Goal: Task Accomplishment & Management: Manage account settings

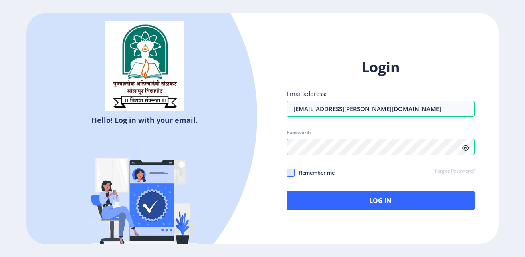
click at [288, 171] on span at bounding box center [291, 173] width 8 height 8
click at [287, 173] on input "Remember me" at bounding box center [287, 173] width 0 height 0
checkbox input "true"
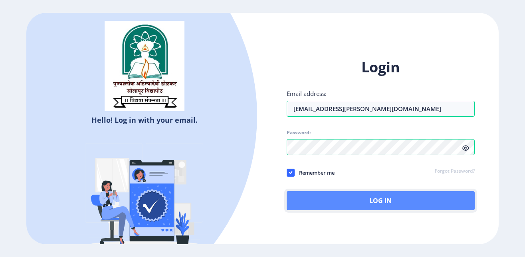
click at [364, 206] on button "Log In" at bounding box center [381, 200] width 189 height 19
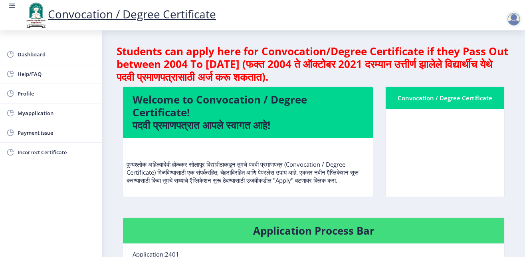
click at [421, 103] on nb-card-header "Convocation / Degree Certificate" at bounding box center [445, 98] width 119 height 22
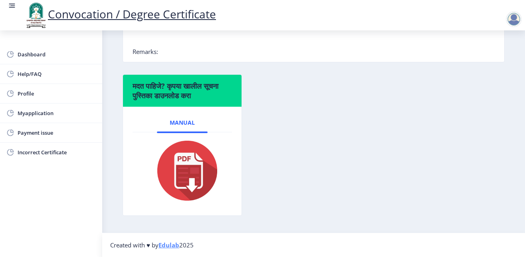
scroll to position [262, 0]
click at [34, 113] on span "Myapplication" at bounding box center [57, 113] width 78 height 10
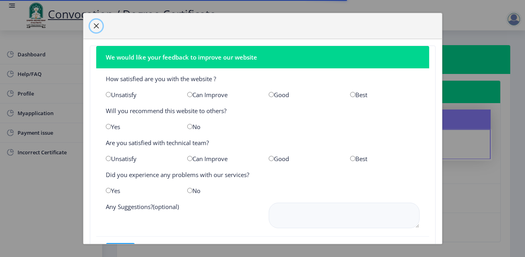
click at [96, 26] on span "button" at bounding box center [96, 26] width 6 height 6
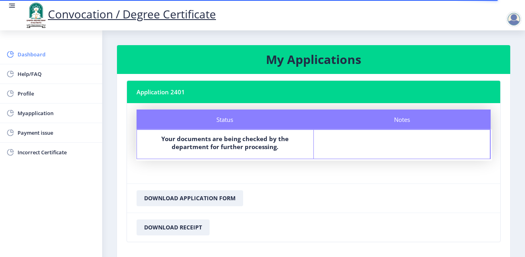
click at [30, 53] on span "Dashboard" at bounding box center [57, 55] width 78 height 10
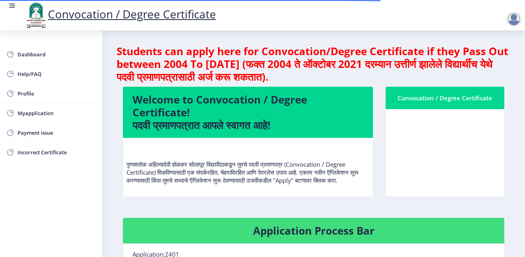
click at [412, 101] on div "Convocation / Degree Certificate" at bounding box center [445, 98] width 99 height 10
click at [438, 146] on nb-card-body at bounding box center [445, 153] width 119 height 88
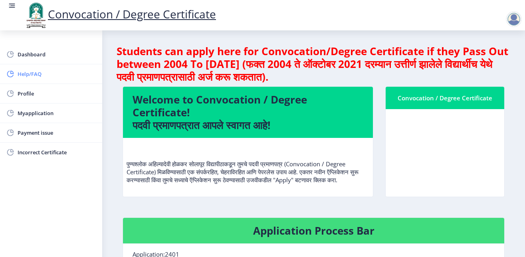
click at [40, 78] on span "Help/FAQ" at bounding box center [57, 74] width 78 height 10
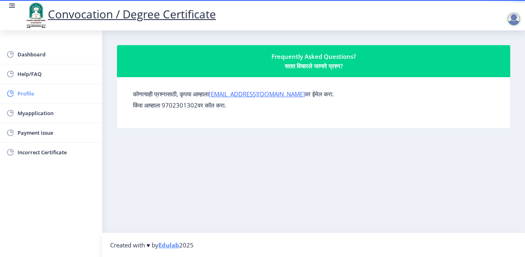
click at [37, 94] on span "Profile" at bounding box center [57, 94] width 78 height 10
select select
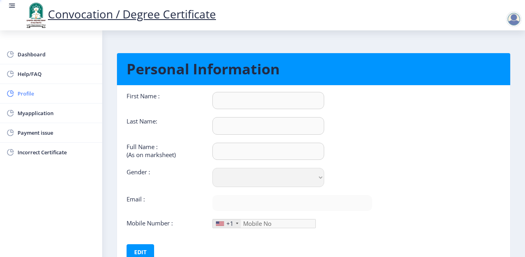
type input "[PERSON_NAME]"
type input "HARAKE"
type input "[PERSON_NAME] MALSIDHAPPA"
select select "[DEMOGRAPHIC_DATA]"
type input "[EMAIL_ADDRESS][PERSON_NAME][DOMAIN_NAME]"
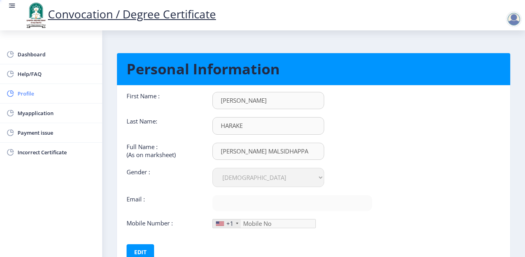
type input "9049614144"
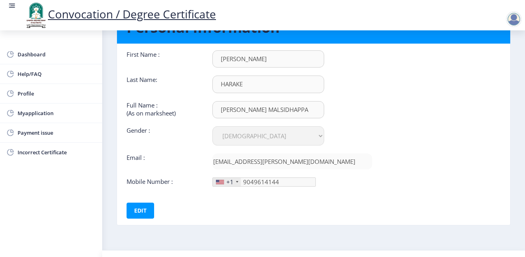
scroll to position [63, 0]
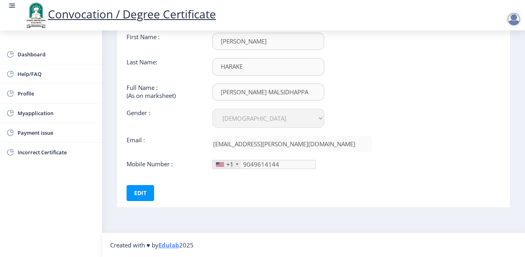
click at [223, 165] on div "+1" at bounding box center [227, 164] width 28 height 8
click at [234, 164] on div "+1" at bounding box center [227, 164] width 28 height 8
click at [144, 192] on button "Edit" at bounding box center [141, 193] width 28 height 16
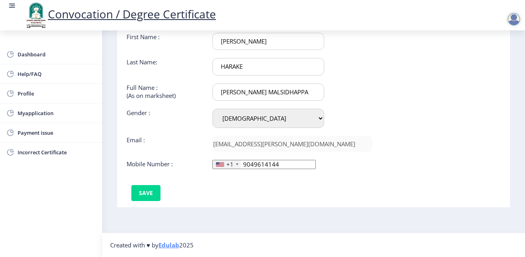
click at [231, 165] on div "+1" at bounding box center [230, 164] width 7 height 8
click at [236, 163] on div at bounding box center [237, 164] width 2 height 2
click at [227, 163] on div "+1" at bounding box center [230, 164] width 7 height 8
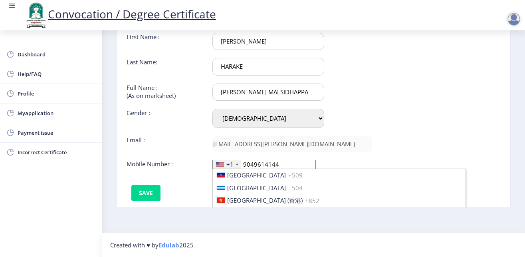
scroll to position [1247, 0]
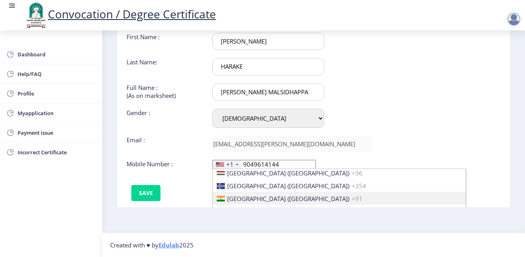
click at [240, 199] on span "[GEOGRAPHIC_DATA] ([GEOGRAPHIC_DATA])" at bounding box center [288, 199] width 122 height 8
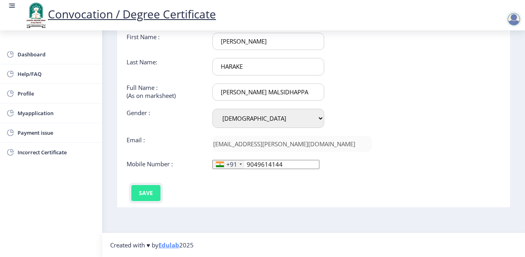
click at [143, 191] on button "Save" at bounding box center [145, 193] width 29 height 16
